Goal: Transaction & Acquisition: Book appointment/travel/reservation

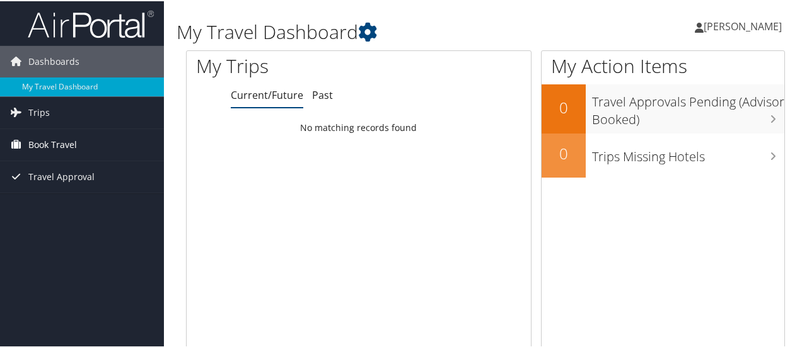
click at [41, 139] on span "Book Travel" at bounding box center [52, 144] width 49 height 32
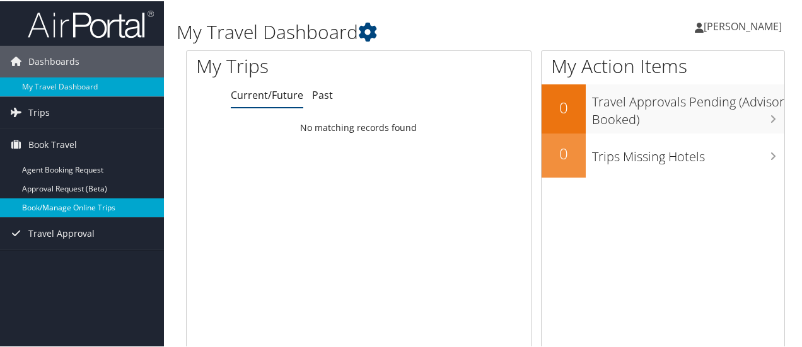
click at [67, 206] on link "Book/Manage Online Trips" at bounding box center [82, 206] width 164 height 19
